Goal: Transaction & Acquisition: Book appointment/travel/reservation

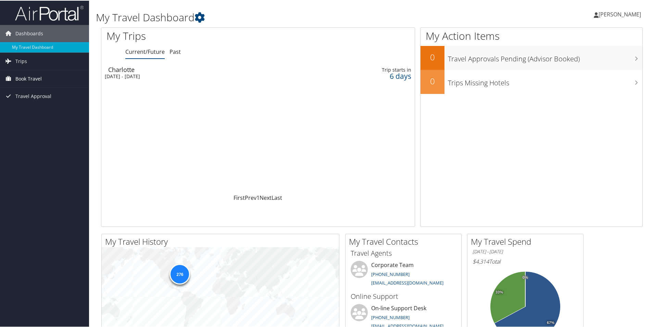
click at [29, 78] on span "Book Travel" at bounding box center [28, 78] width 26 height 17
click at [28, 112] on link "Book/Manage Online Trips" at bounding box center [44, 112] width 89 height 10
click at [31, 112] on link "Book/Manage Online Trips" at bounding box center [44, 112] width 89 height 10
